Goal: Information Seeking & Learning: Learn about a topic

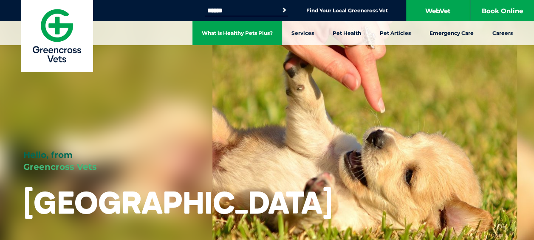
click at [261, 31] on link "What is Healthy Pets Plus?" at bounding box center [238, 33] width 90 height 24
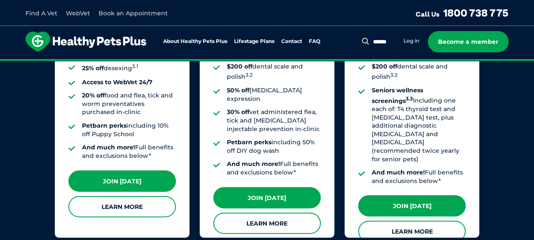
scroll to position [814, 0]
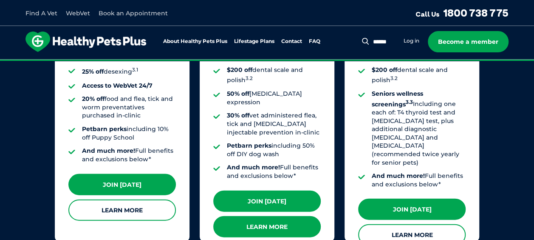
click at [257, 216] on link "Learn More" at bounding box center [267, 226] width 108 height 21
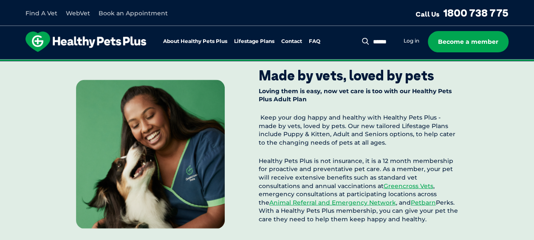
scroll to position [828, 0]
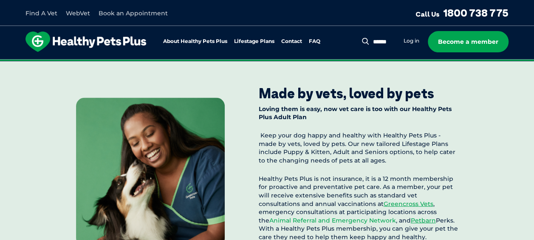
click at [396, 216] on link "Animal Referral and Emergency Network" at bounding box center [333, 220] width 127 height 8
